Goal: Task Accomplishment & Management: Complete application form

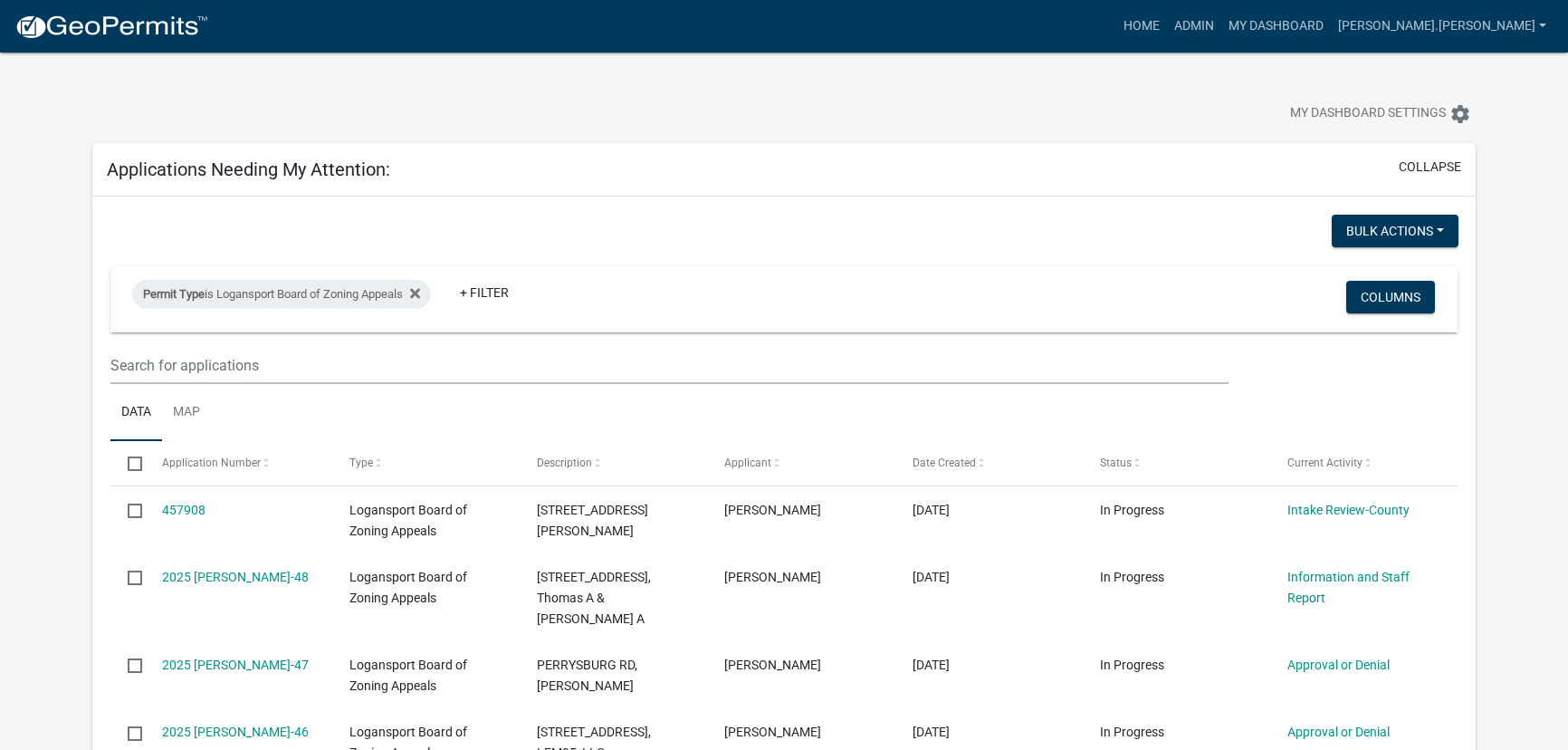
select select "3: 100"
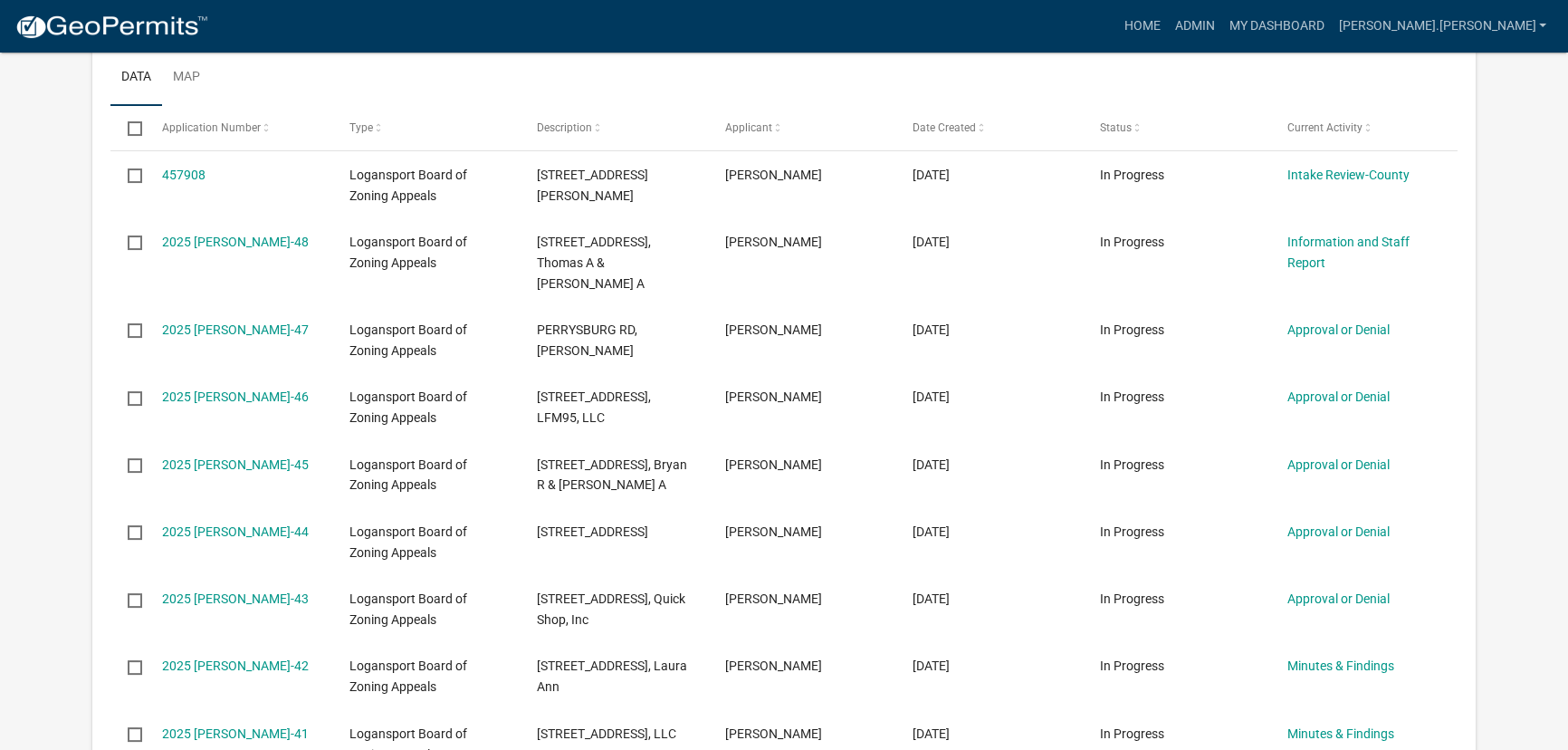
scroll to position [411, 0]
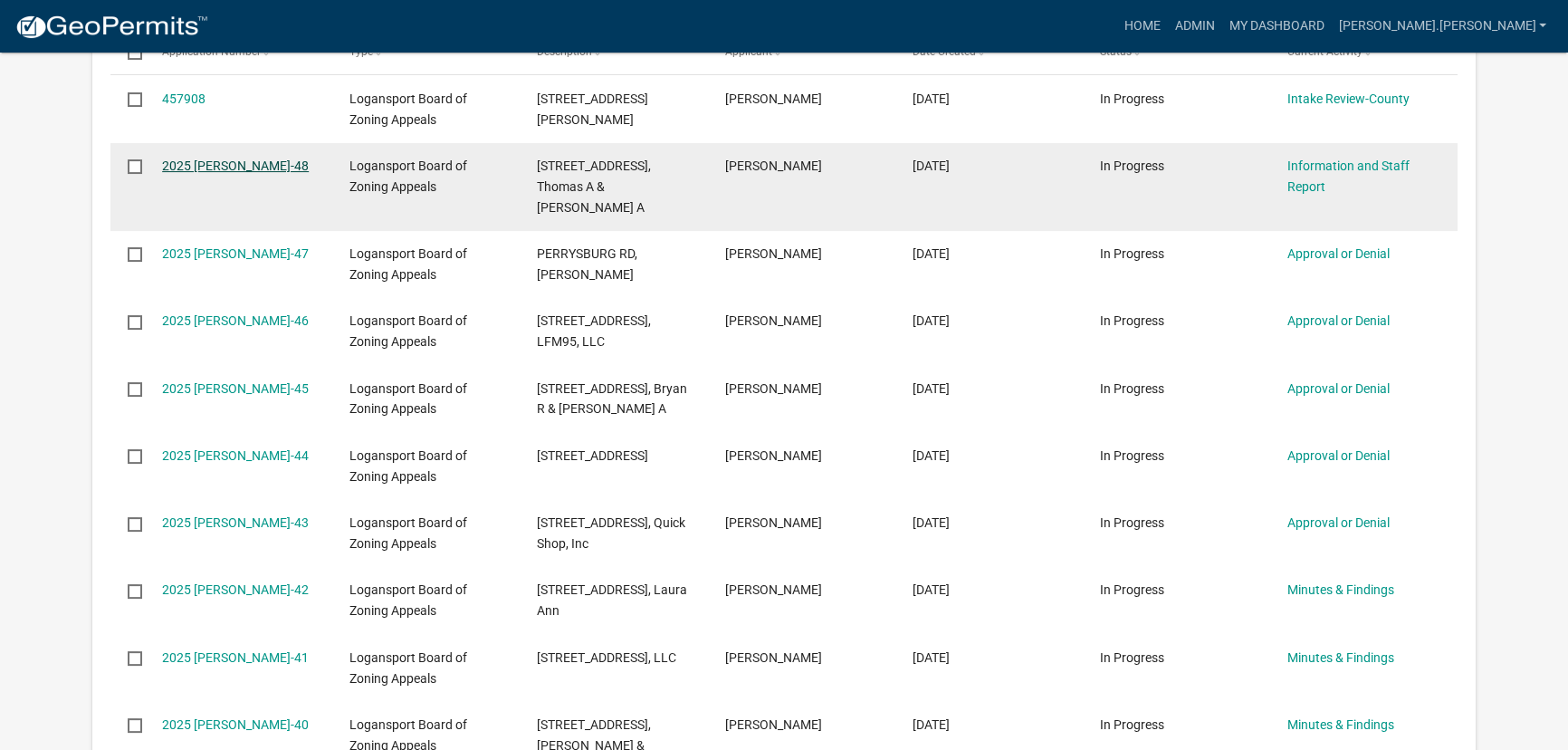
click at [237, 168] on link "2025 [PERSON_NAME]-48" at bounding box center [236, 166] width 147 height 15
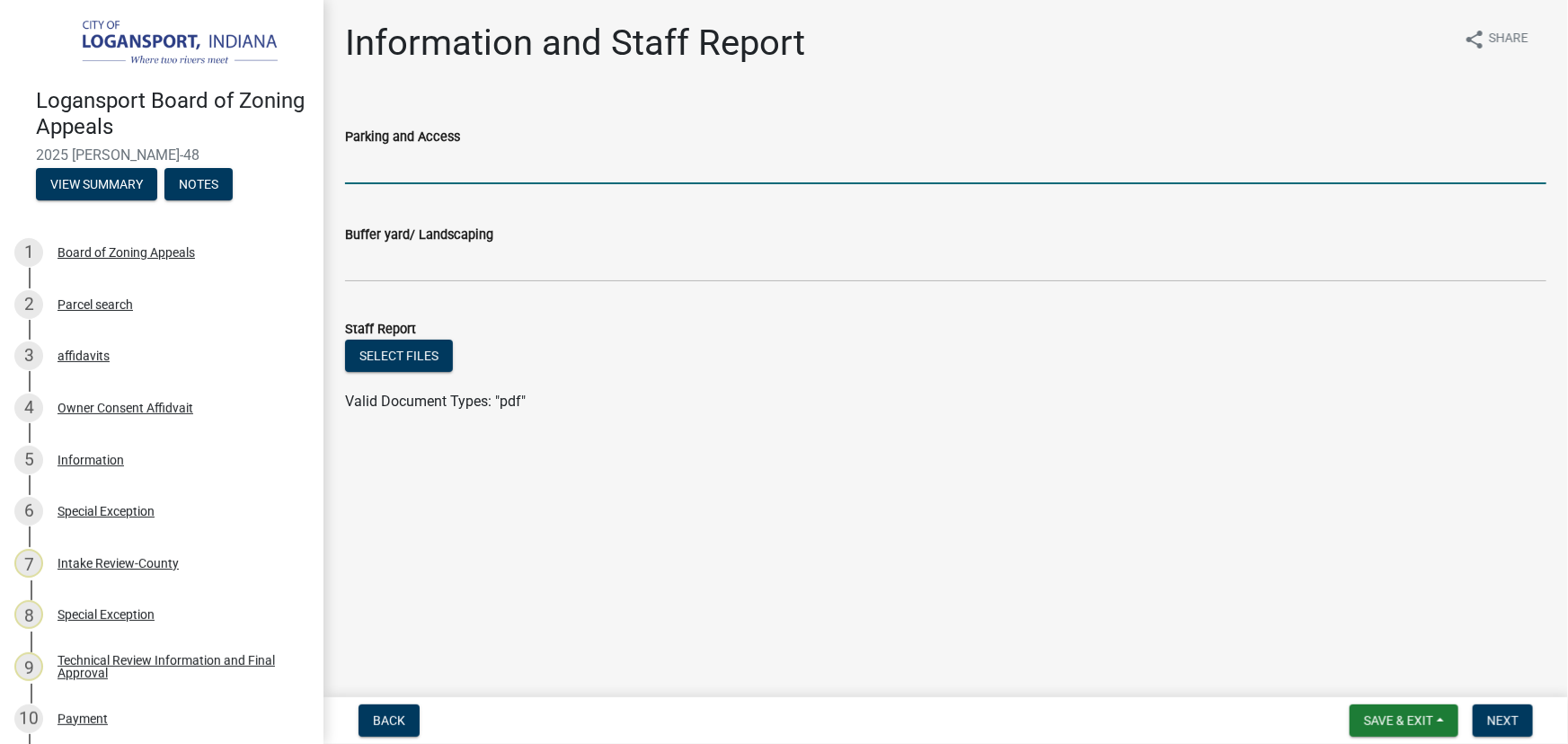
click at [380, 165] on input "Parking and Access" at bounding box center [945, 165] width 1201 height 37
click at [536, 165] on input "Classification M (Gas Station) & Classification D (Laundromat)" at bounding box center [945, 165] width 1201 height 37
type input "Classification M (Gas Station), Classification E (Retail) & Classification D (L…"
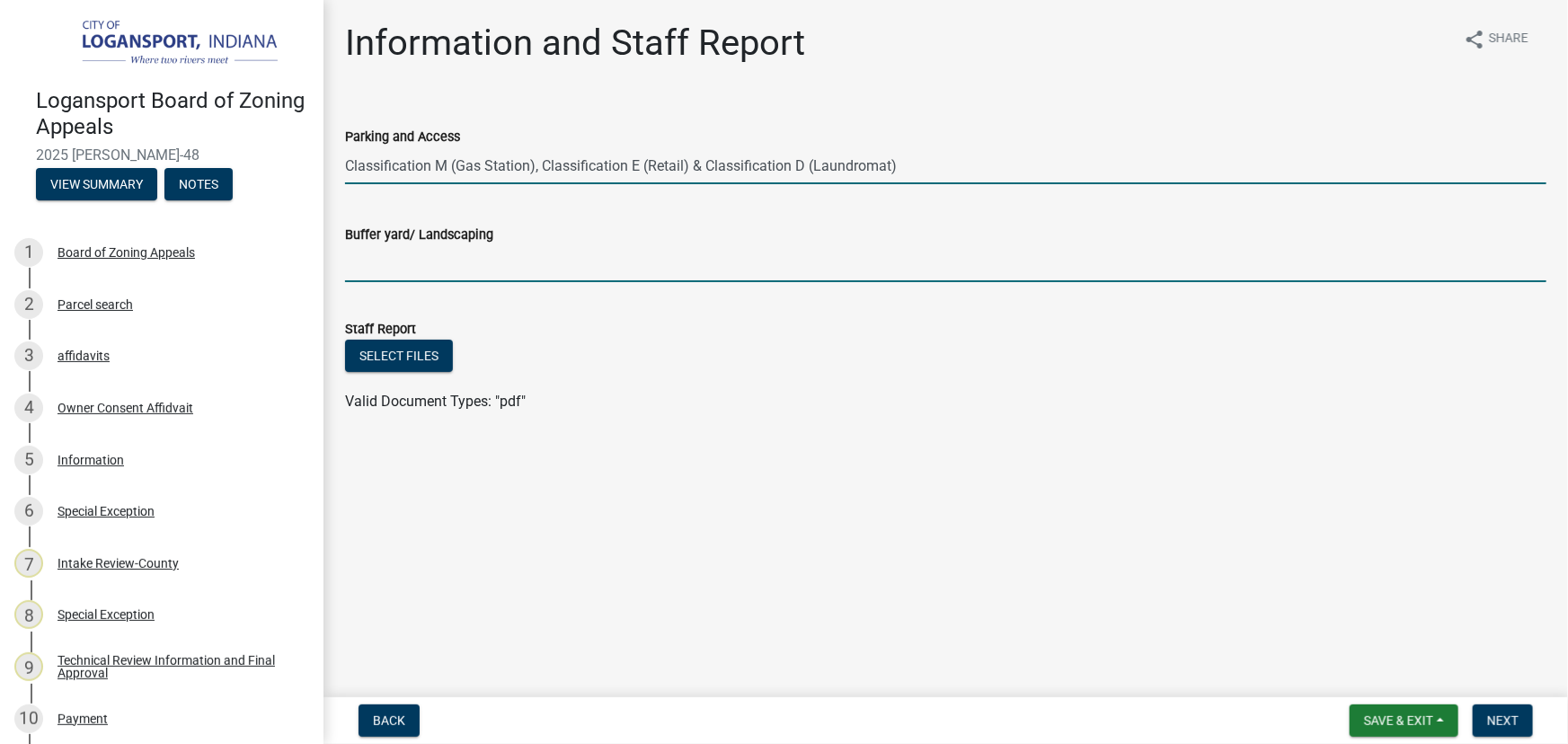
click at [409, 251] on input "Buffer yard/ Landscaping" at bounding box center [945, 263] width 1201 height 37
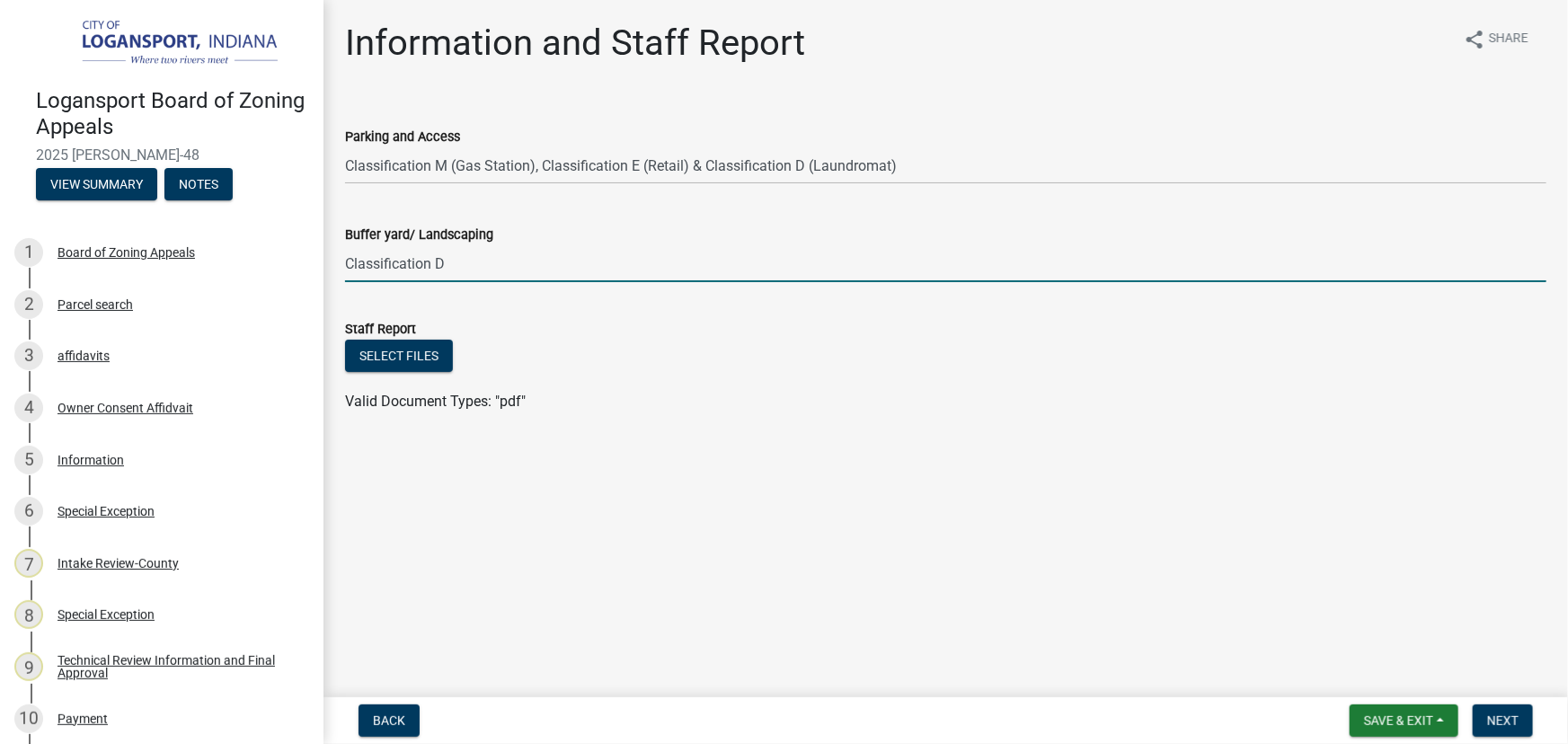
type input "Classification D & E, Levels 1 & 5"
click at [385, 355] on button "Select files" at bounding box center [398, 356] width 108 height 32
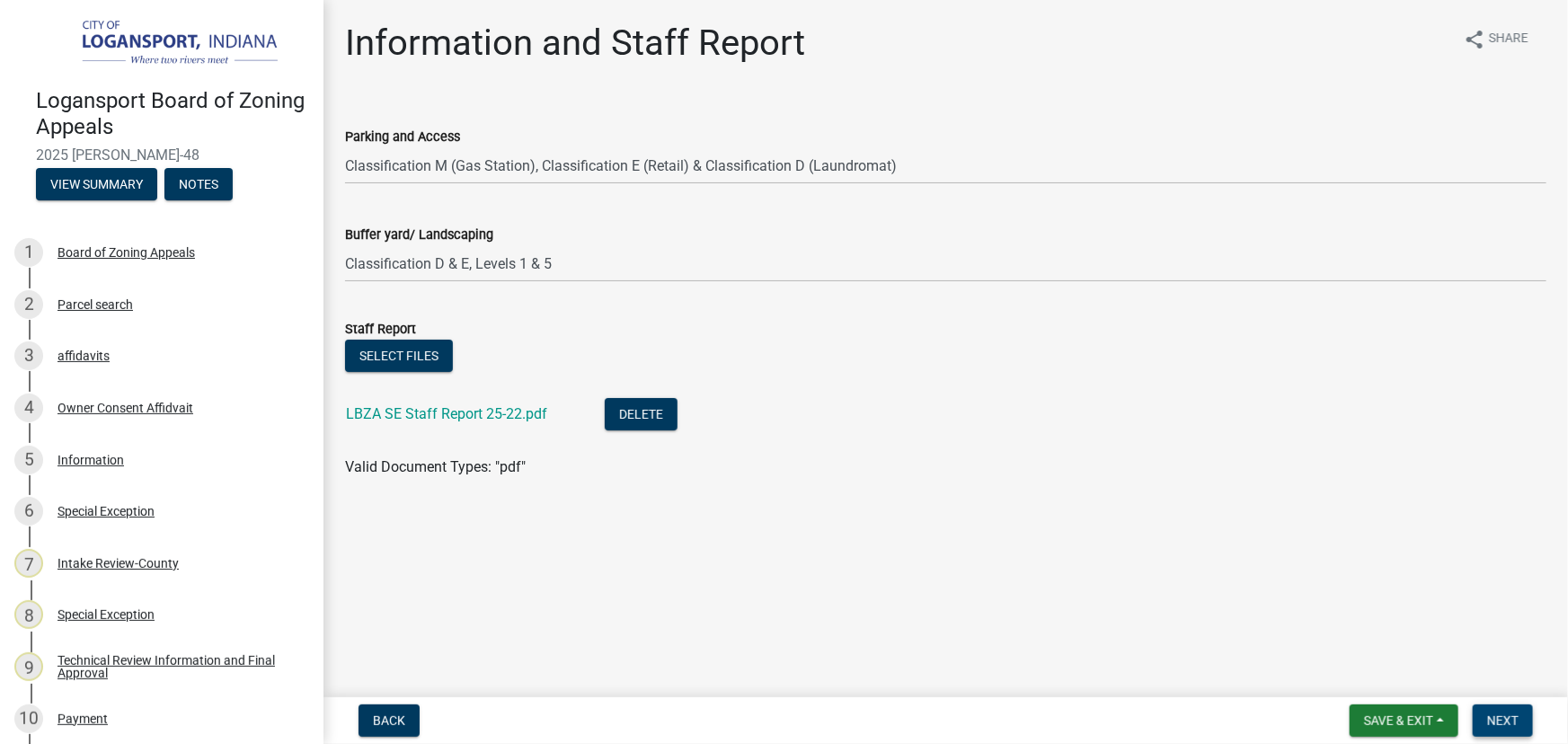
click at [1512, 724] on span "Next" at bounding box center [1502, 721] width 31 height 15
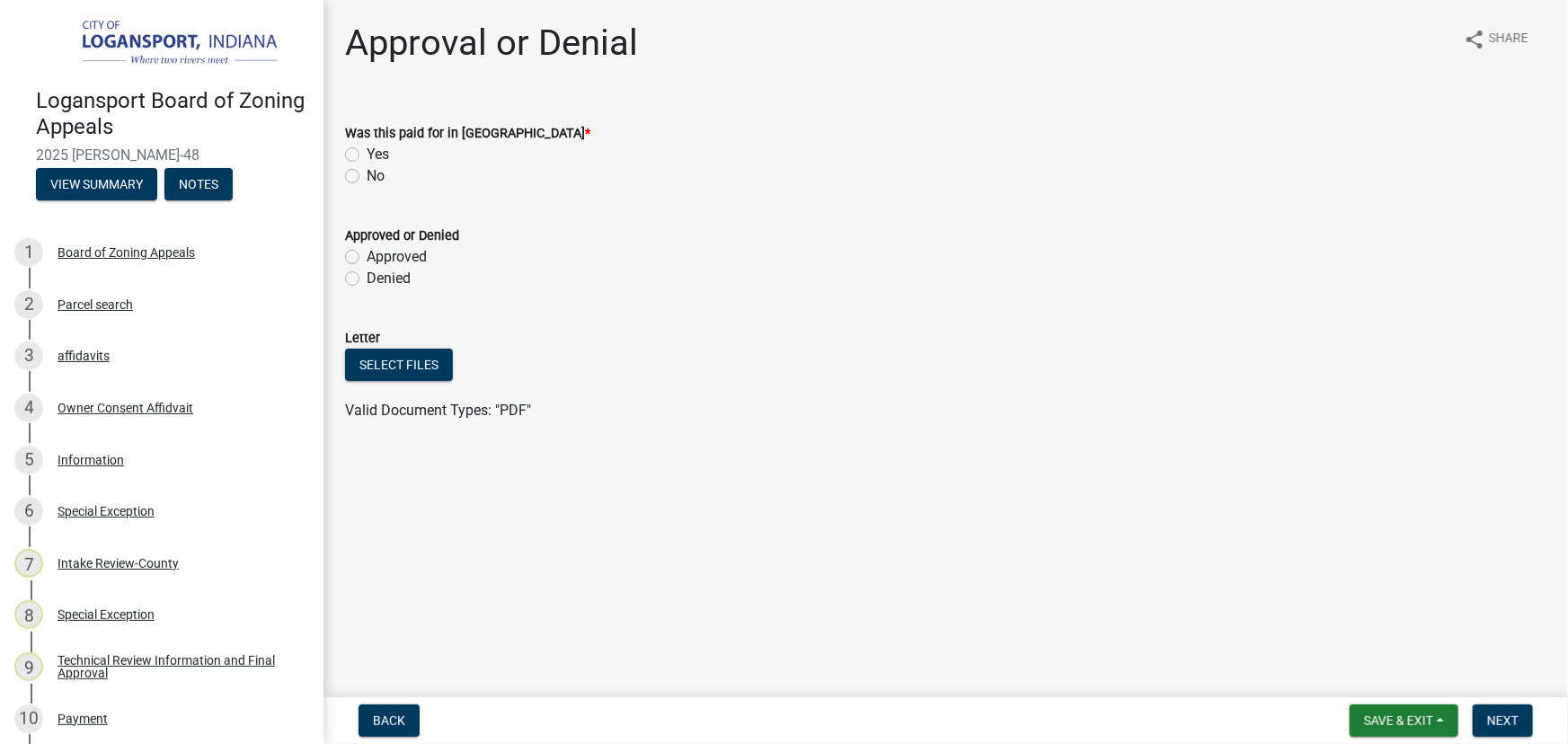
click at [367, 155] on label "Yes" at bounding box center [378, 154] width 22 height 21
click at [367, 155] on input "Yes" at bounding box center [372, 150] width 12 height 12
radio input "true"
click at [1416, 719] on span "Save & Exit" at bounding box center [1398, 721] width 69 height 15
click at [1374, 672] on button "Save & Exit" at bounding box center [1386, 674] width 144 height 43
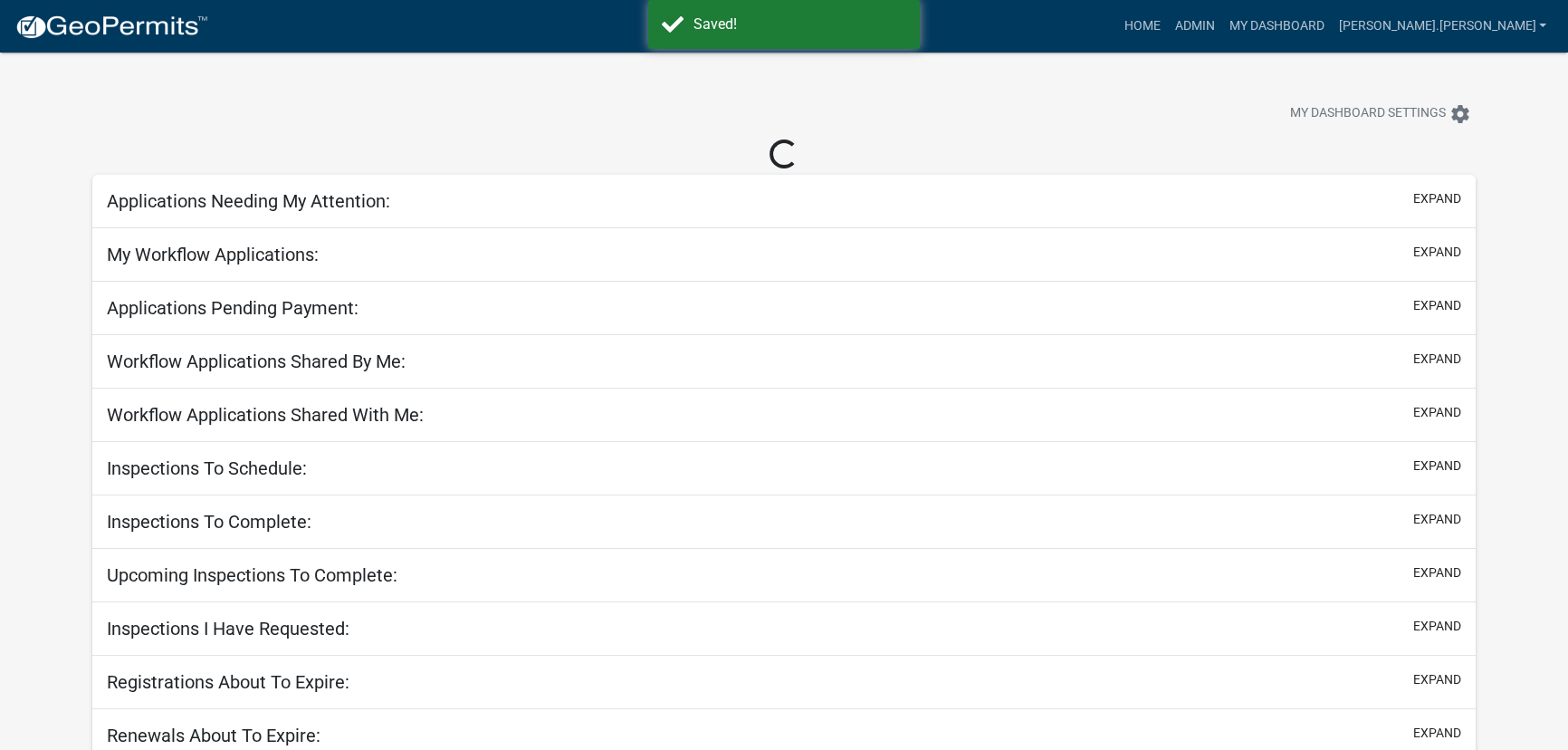
select select "3: 100"
